Goal: Task Accomplishment & Management: Complete application form

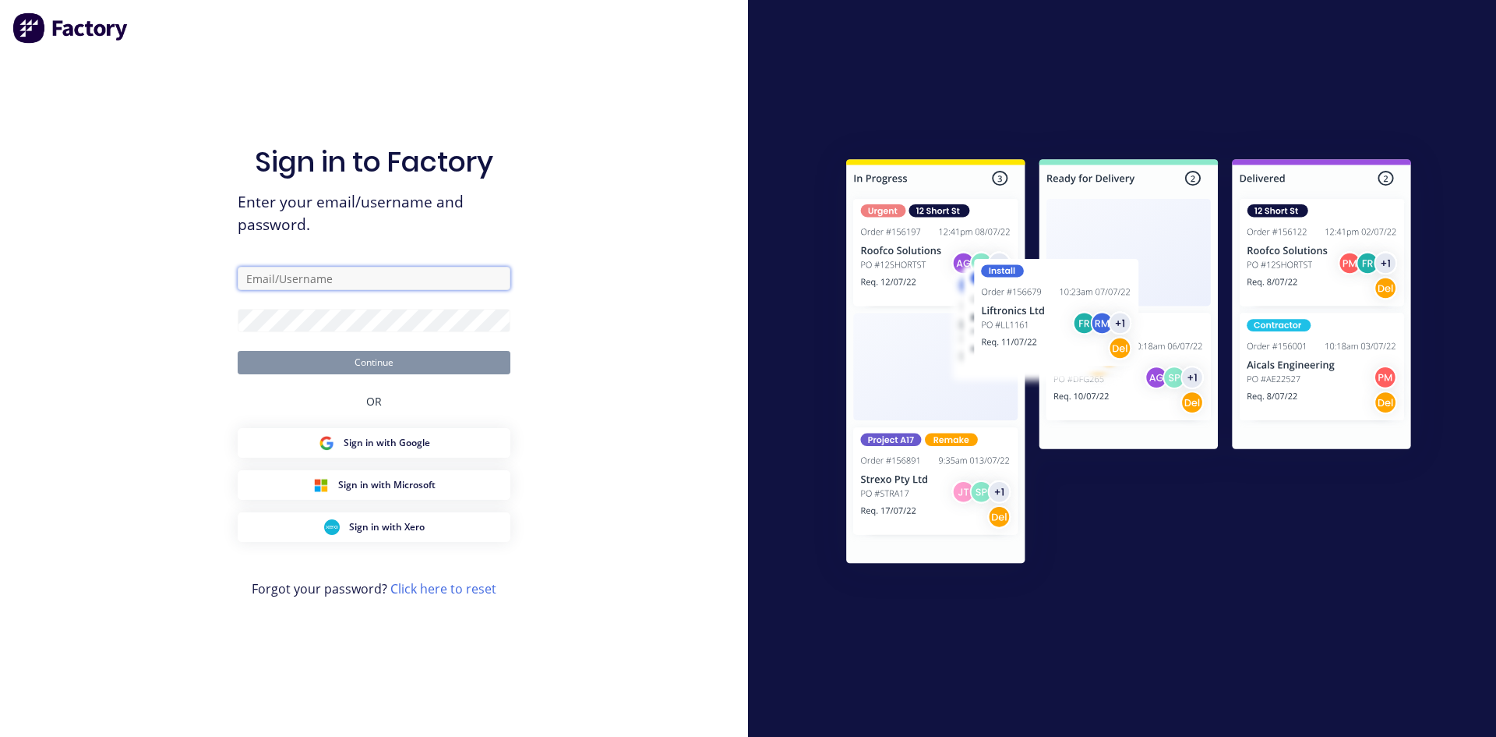
drag, startPoint x: 0, startPoint y: 0, endPoint x: 354, endPoint y: 283, distance: 453.0
click at [354, 283] on input "text" at bounding box center [374, 278] width 273 height 23
type input "[EMAIL_ADDRESS][DOMAIN_NAME]"
click at [445, 350] on form "[EMAIL_ADDRESS][DOMAIN_NAME] Continue" at bounding box center [374, 321] width 273 height 108
click at [238, 351] on button "Continue" at bounding box center [374, 362] width 273 height 23
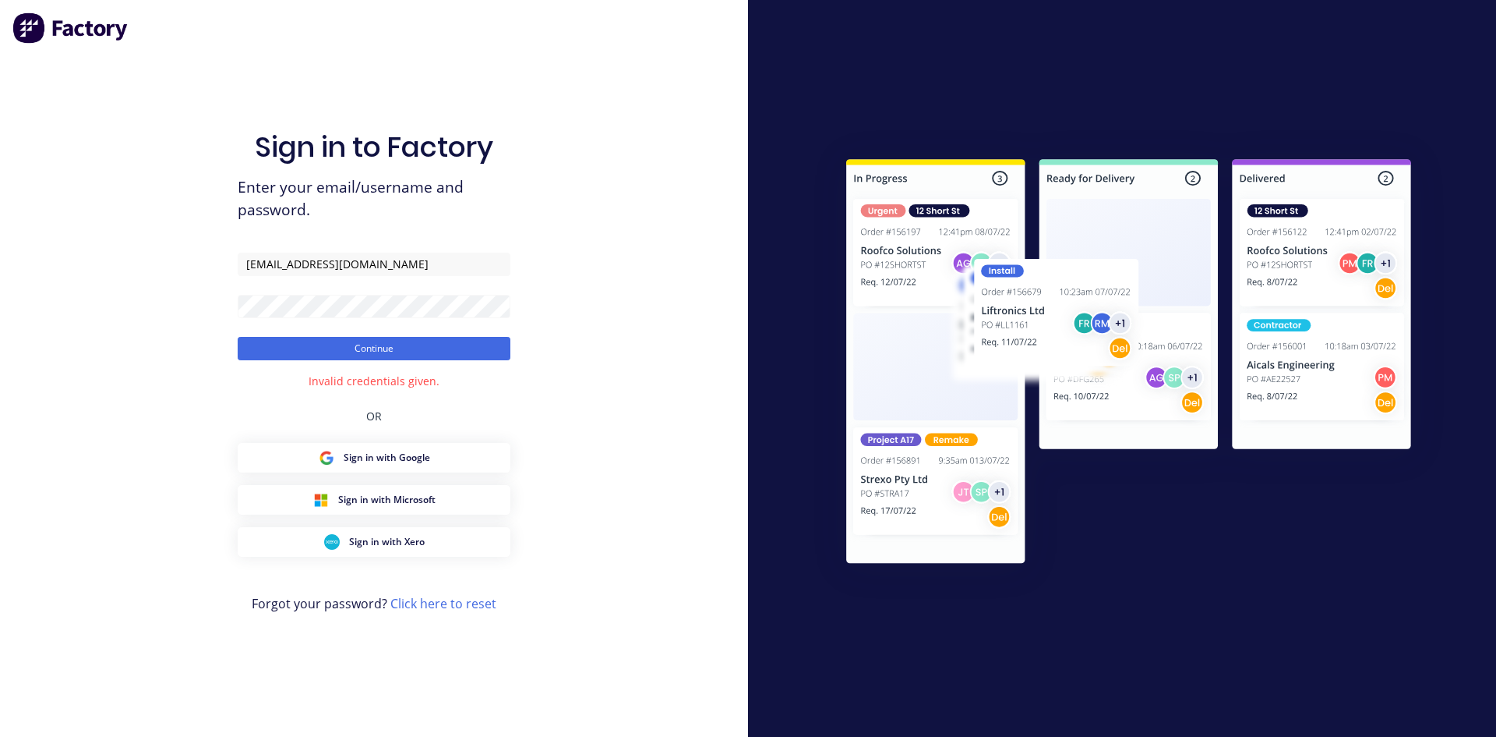
click at [398, 318] on form "[EMAIL_ADDRESS][DOMAIN_NAME] Continue" at bounding box center [374, 307] width 273 height 108
click at [238, 337] on button "Continue" at bounding box center [374, 348] width 273 height 23
click at [405, 350] on button "Continue" at bounding box center [374, 348] width 273 height 23
click at [445, 472] on div "Sign in to Factory Enter your email/username and password. [EMAIL_ADDRESS][DOMA…" at bounding box center [374, 384] width 273 height 680
click at [447, 464] on button "Sign in with Google" at bounding box center [374, 458] width 273 height 30
